Goal: Task Accomplishment & Management: Use online tool/utility

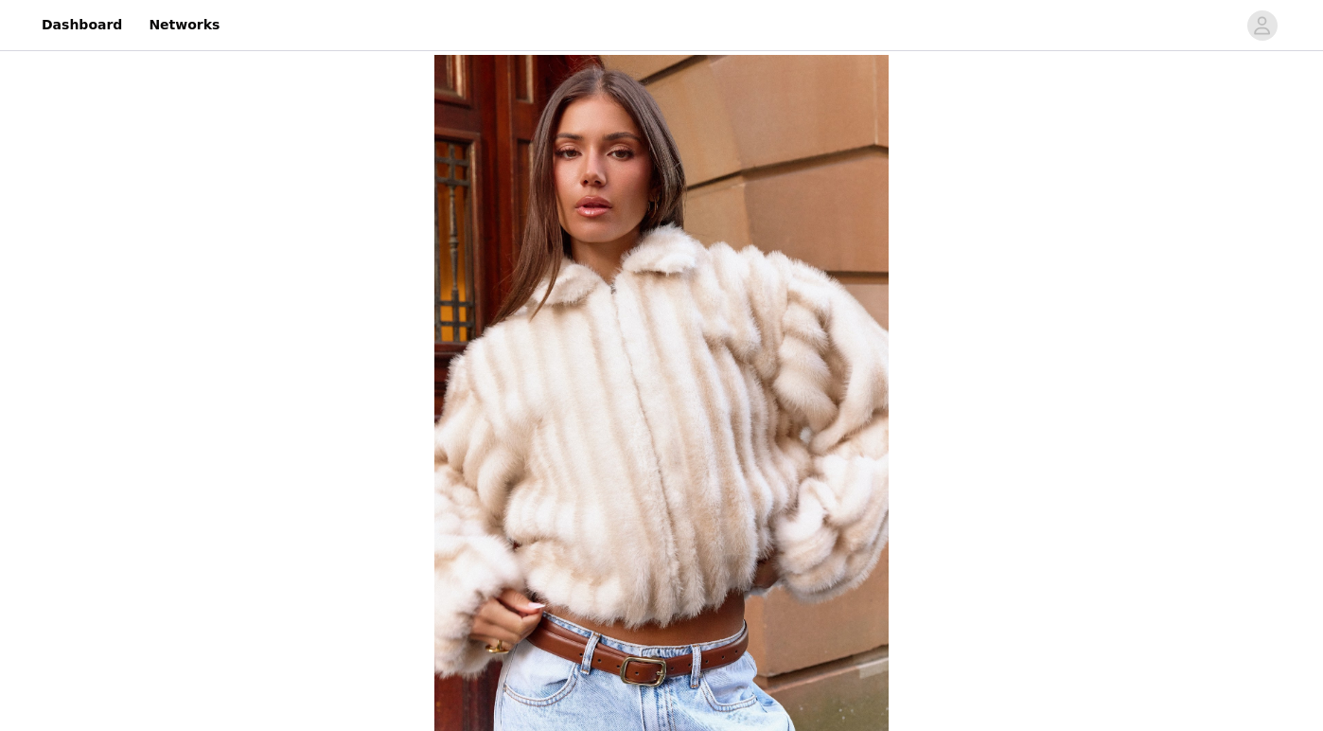
scroll to position [692, 0]
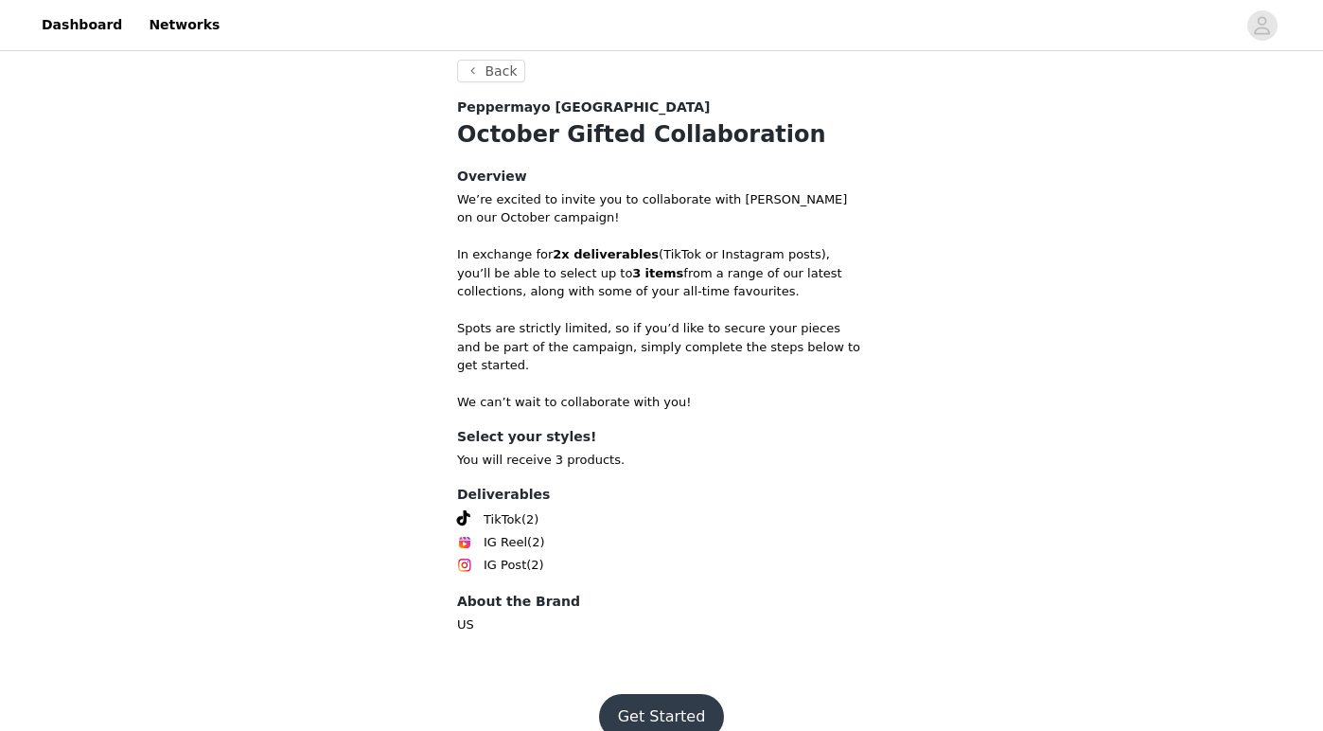
click at [659, 700] on button "Get Started" at bounding box center [662, 716] width 126 height 45
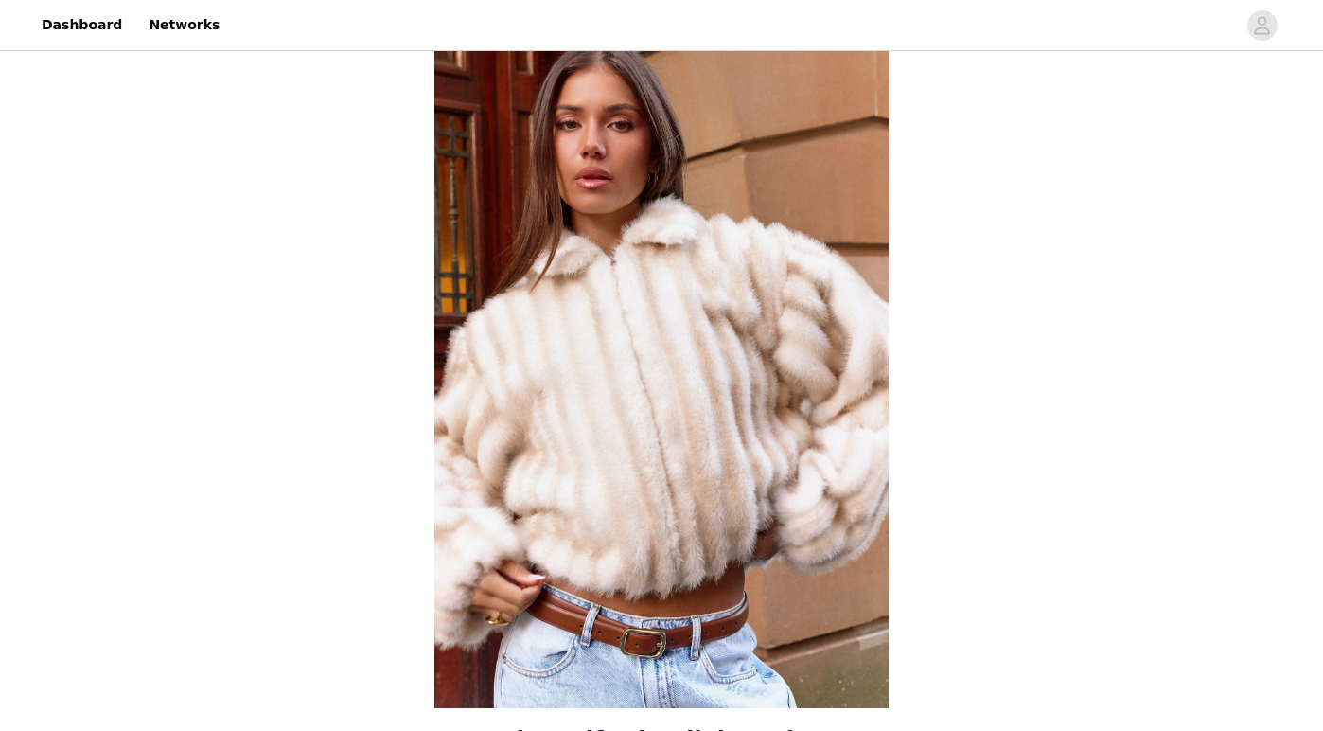
scroll to position [692, 0]
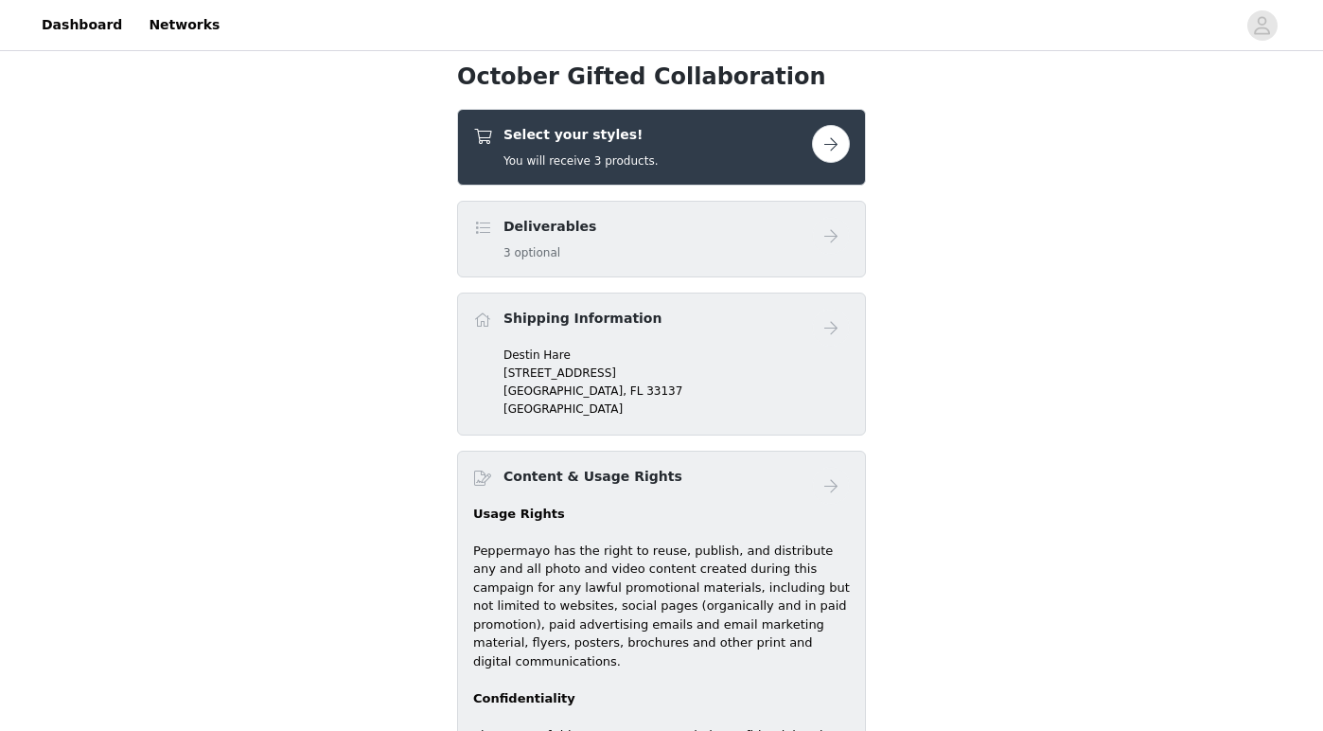
click at [835, 144] on button "button" at bounding box center [831, 144] width 38 height 38
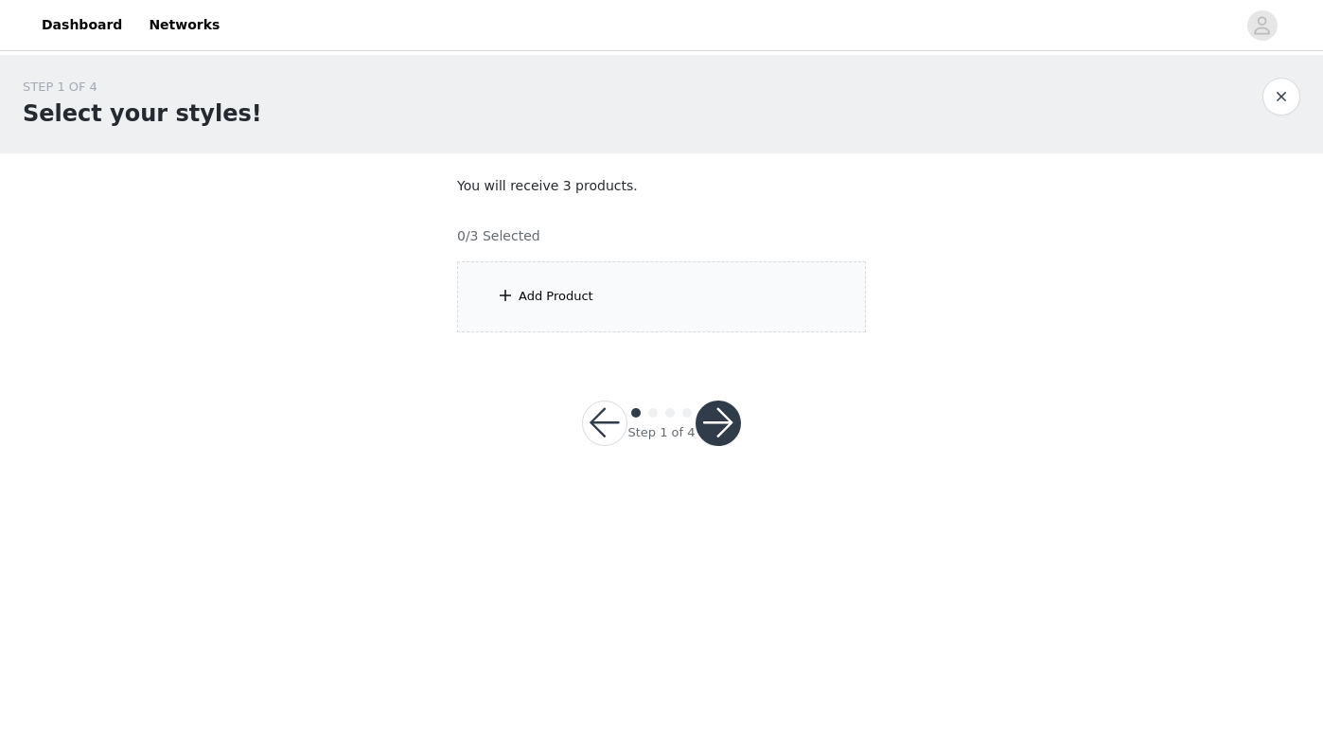
click at [683, 278] on div "Add Product" at bounding box center [661, 296] width 409 height 71
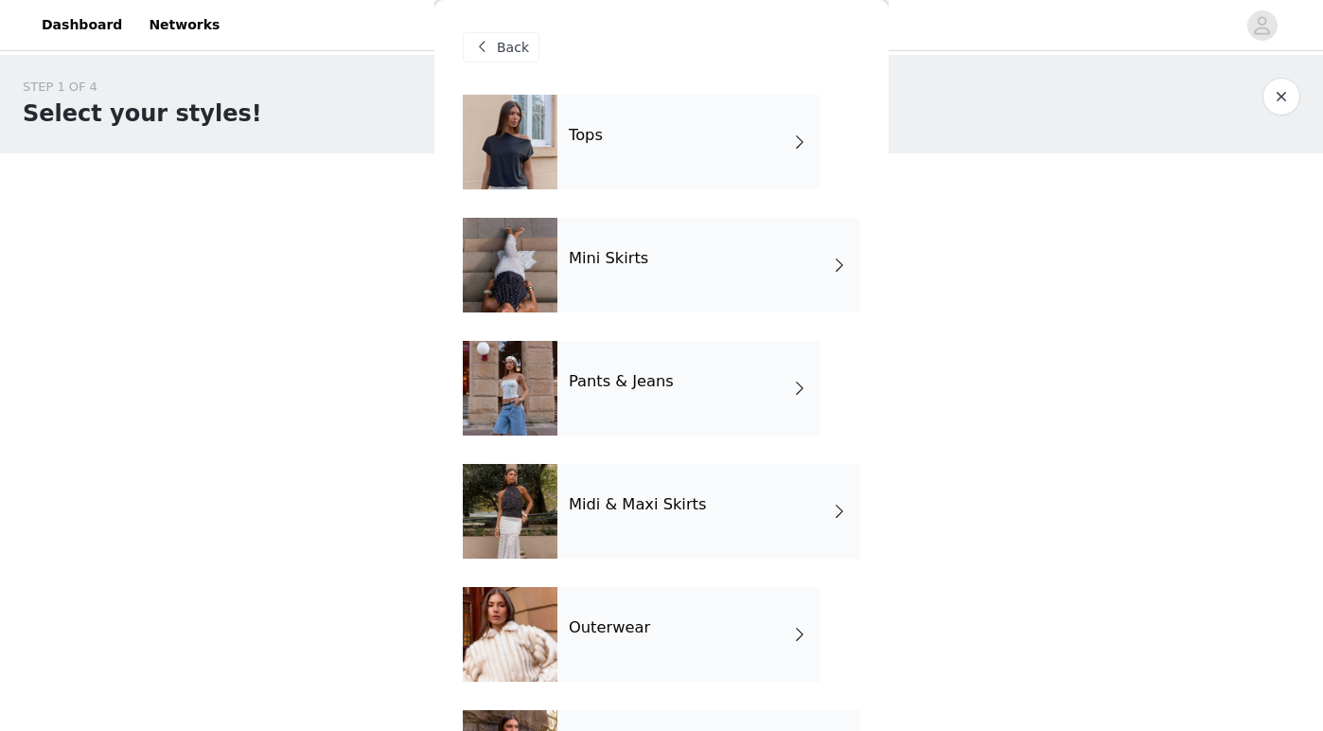
click at [502, 44] on span "Back" at bounding box center [513, 48] width 32 height 20
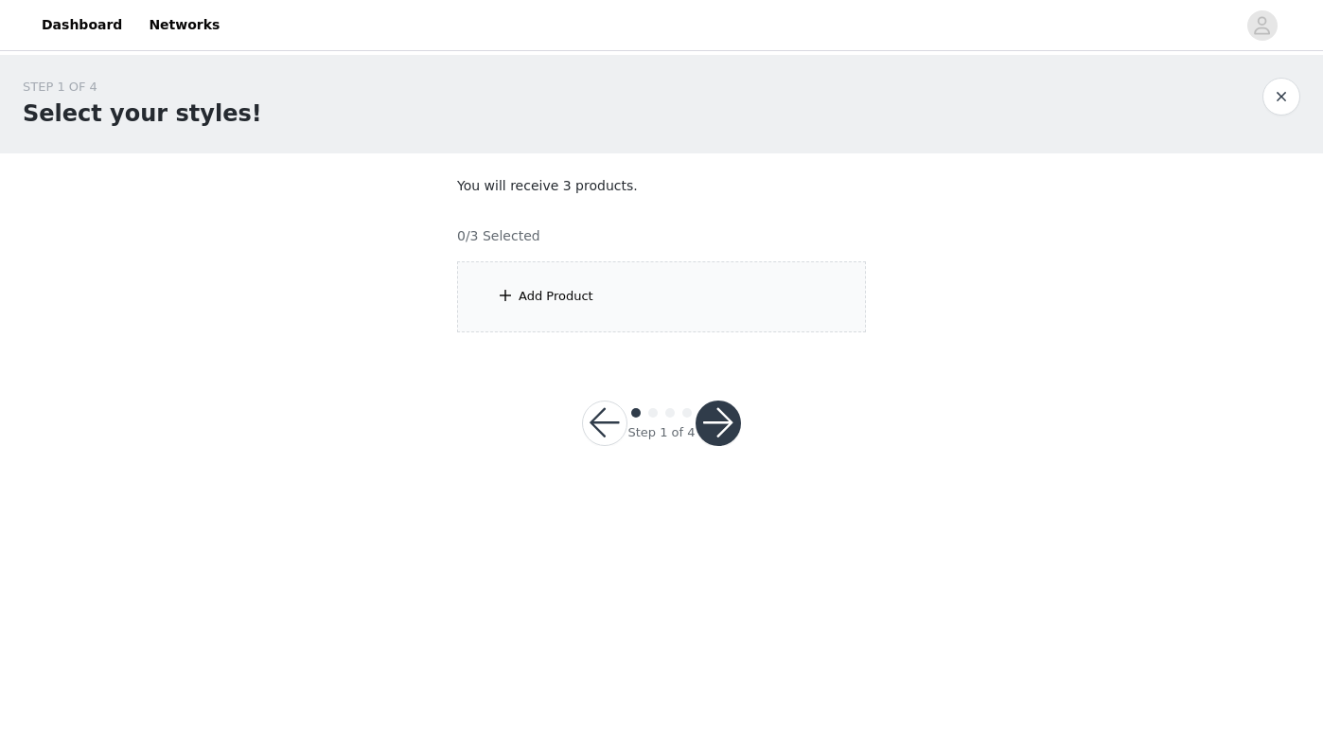
click at [686, 308] on div "Add Product" at bounding box center [661, 296] width 409 height 71
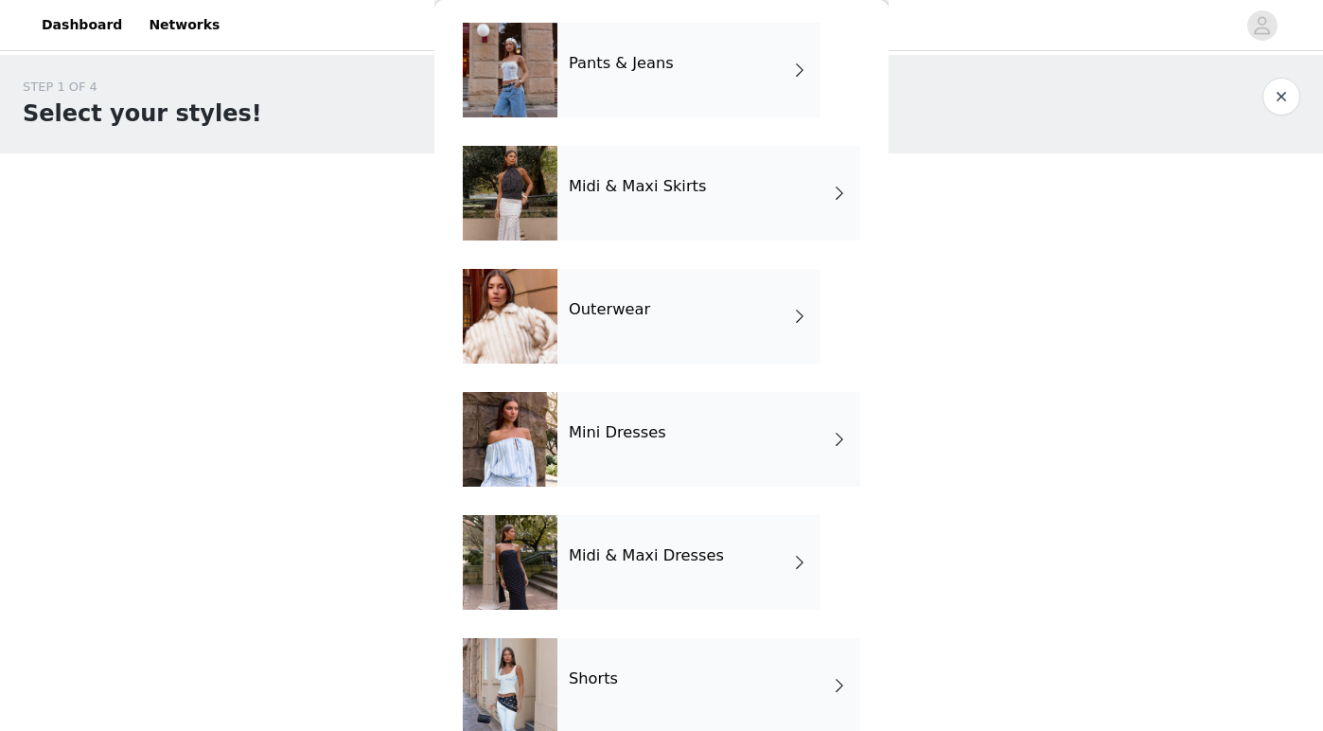
scroll to position [348, 0]
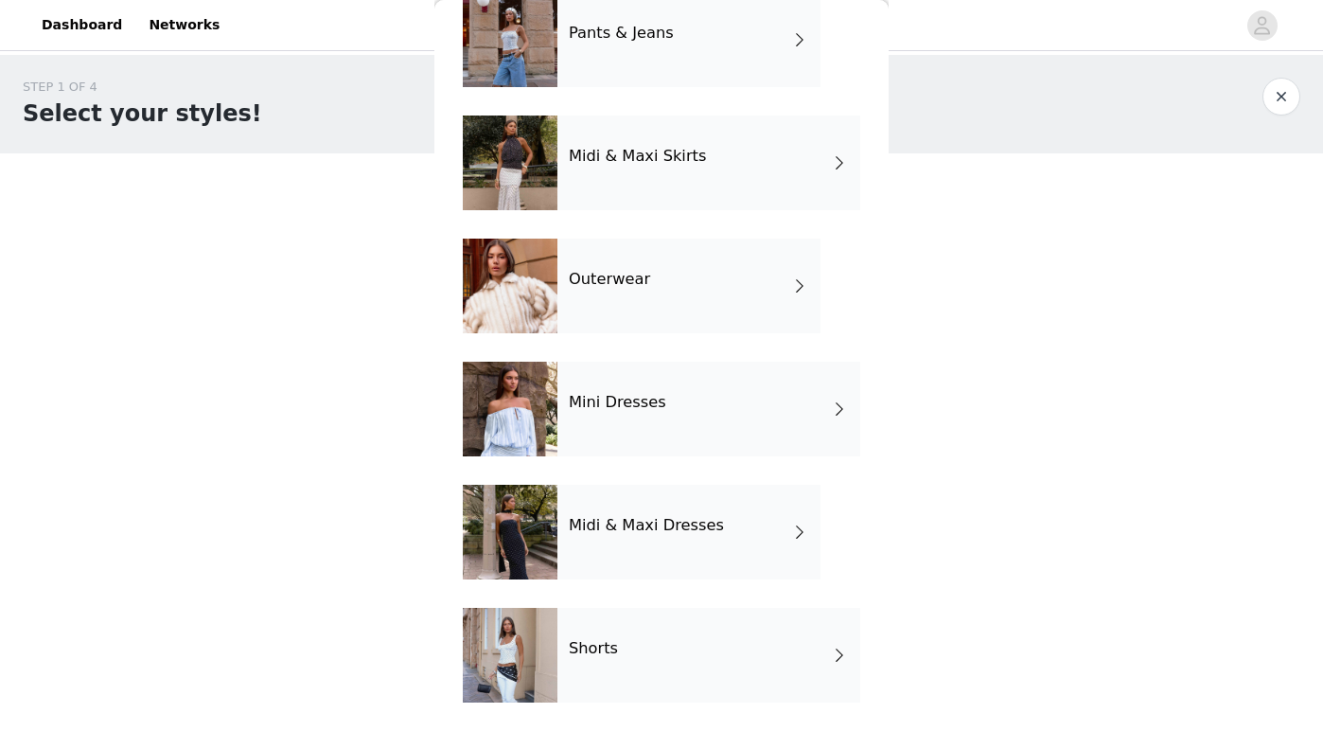
click at [707, 306] on div "Outerwear" at bounding box center [688, 285] width 263 height 95
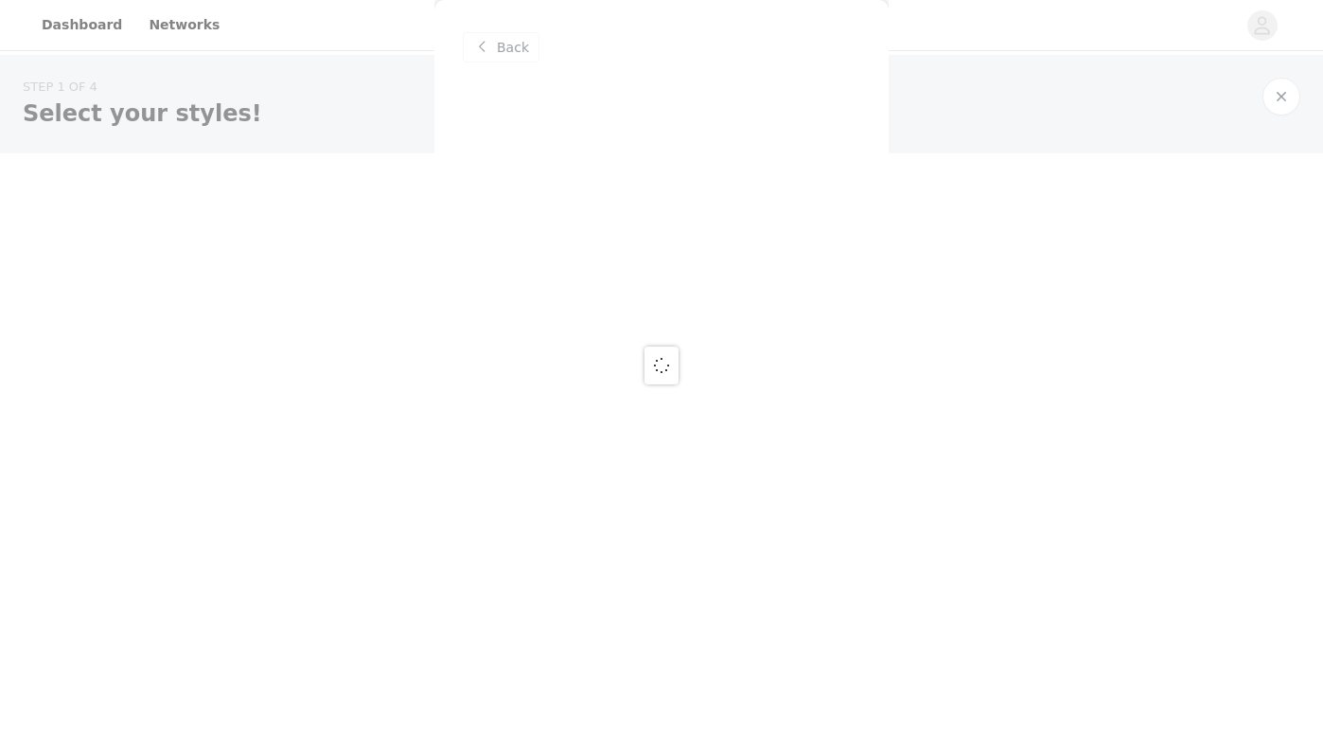
scroll to position [0, 0]
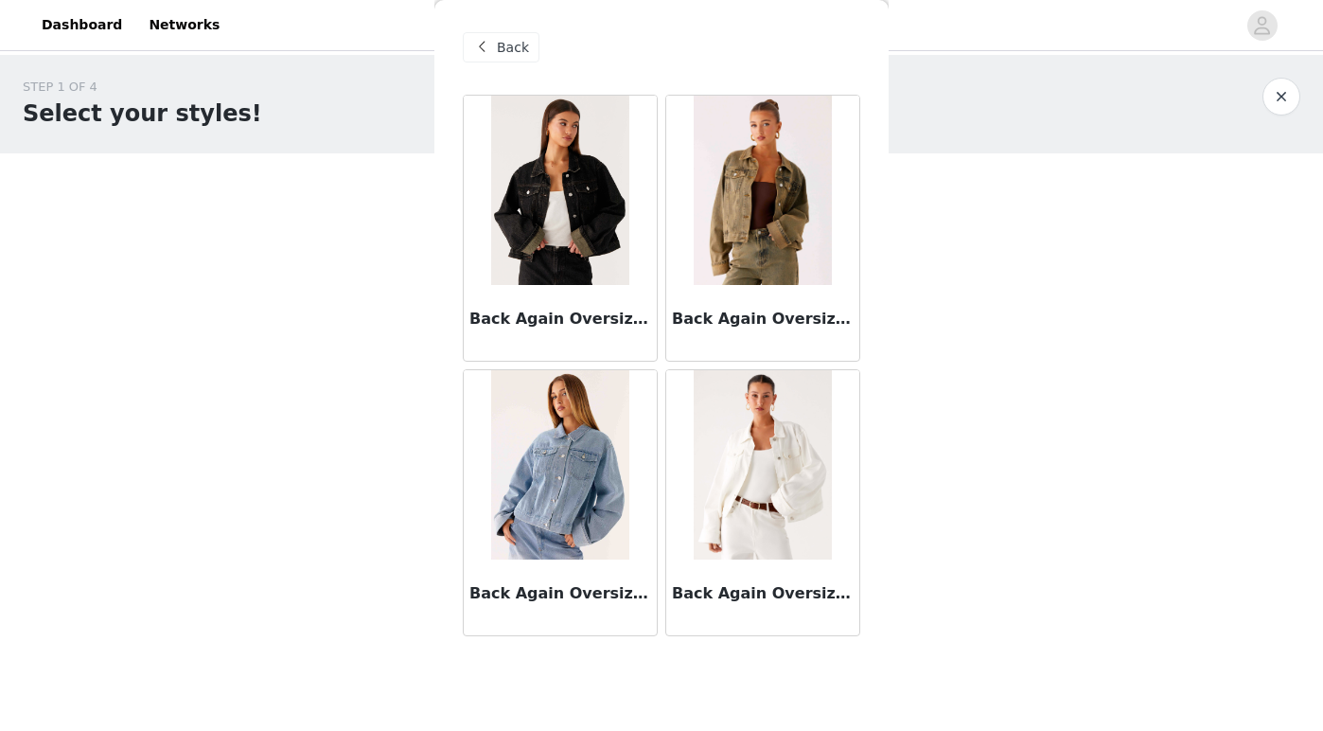
click at [505, 44] on span "Back" at bounding box center [513, 48] width 32 height 20
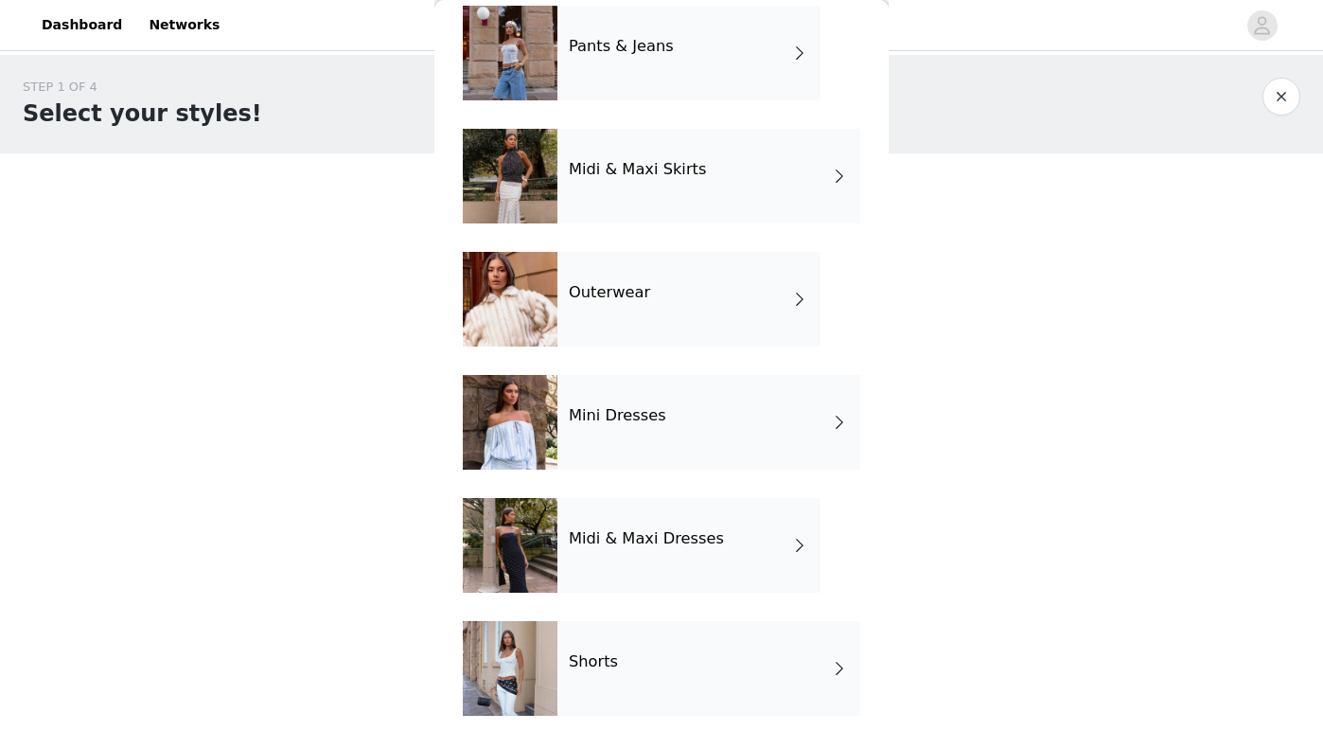
scroll to position [348, 0]
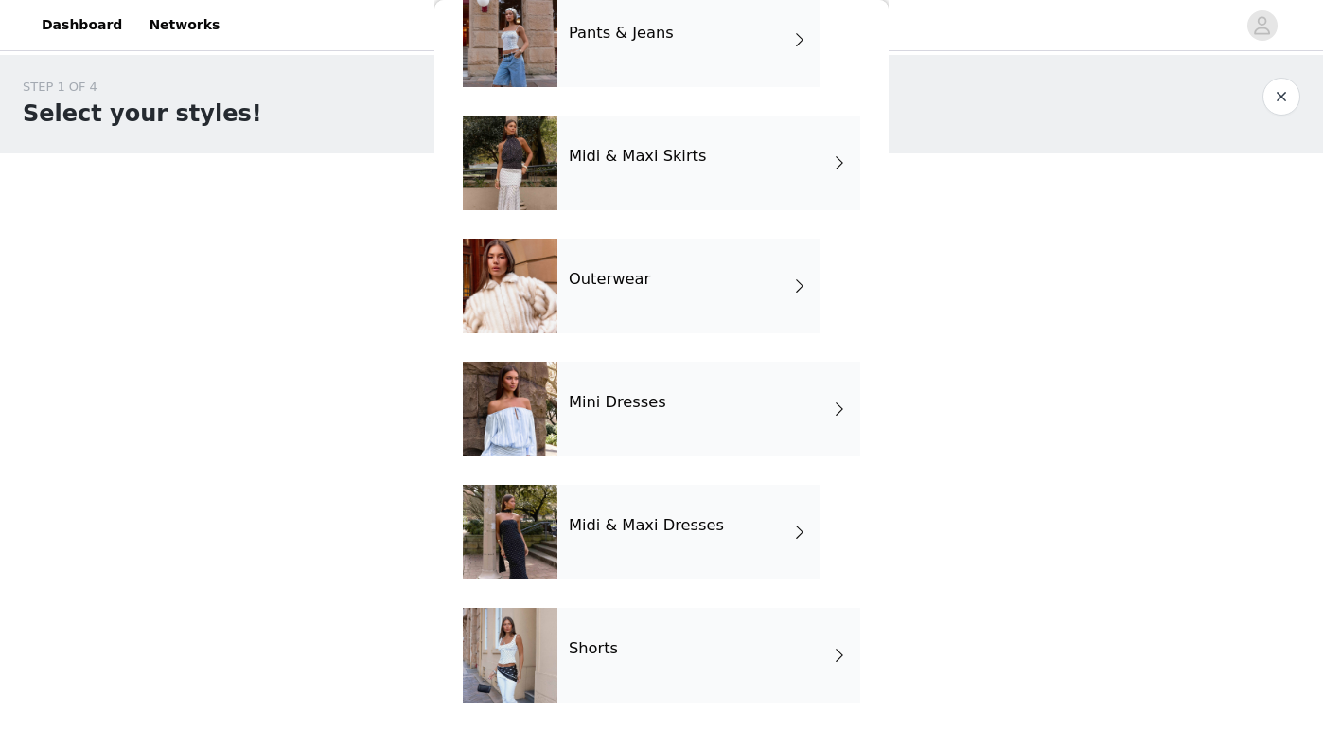
click at [758, 191] on div "Midi & Maxi Skirts" at bounding box center [708, 162] width 303 height 95
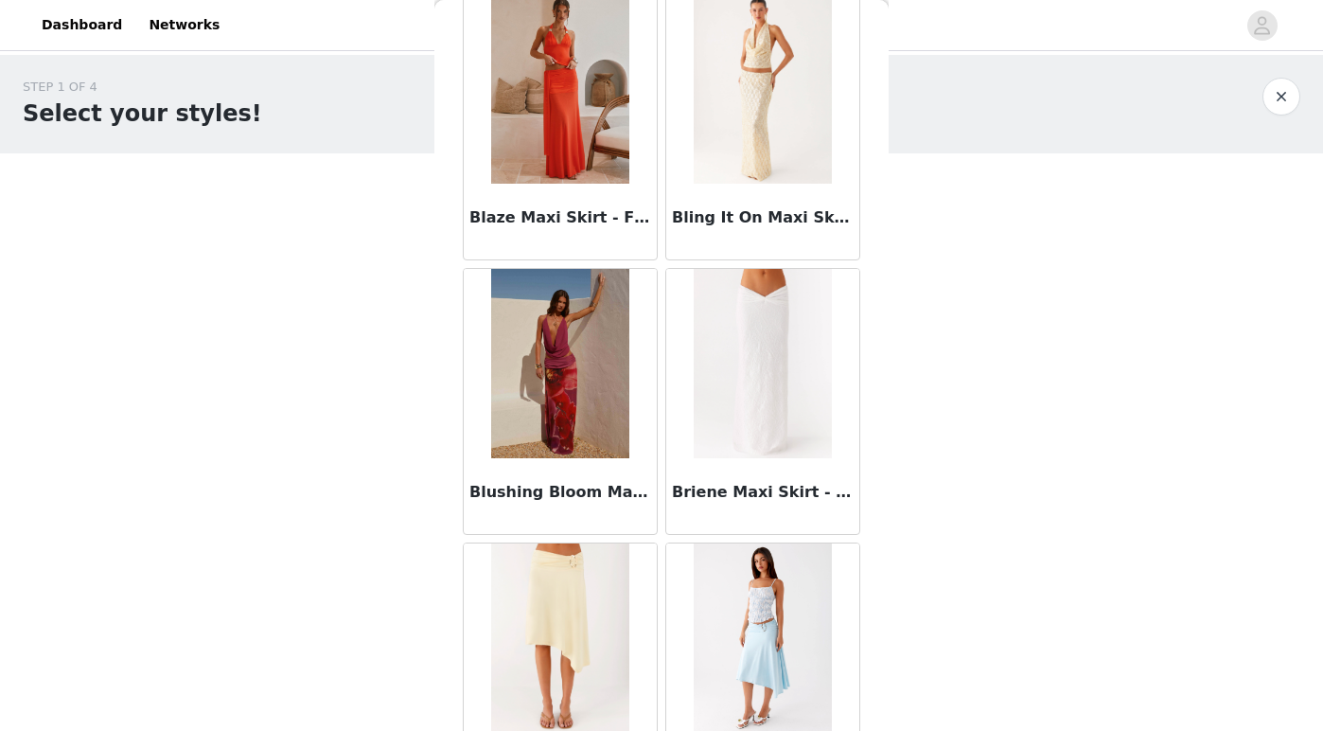
scroll to position [2165, 0]
